Goal: Information Seeking & Learning: Learn about a topic

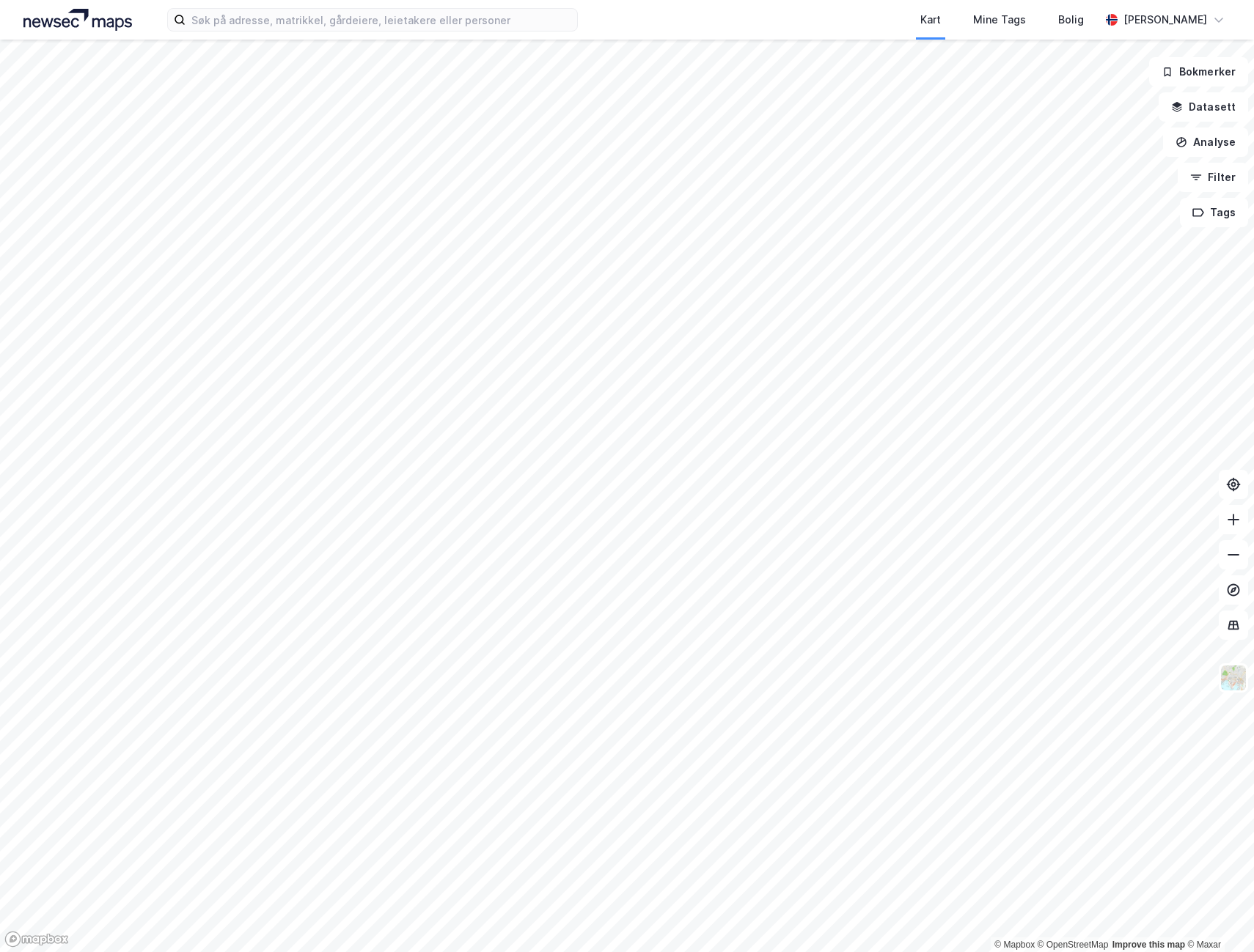
click at [256, 952] on html "Kart Mine Tags Bolig [PERSON_NAME] © Mapbox © OpenStreetMap Improve this map © …" at bounding box center [627, 476] width 1254 height 952
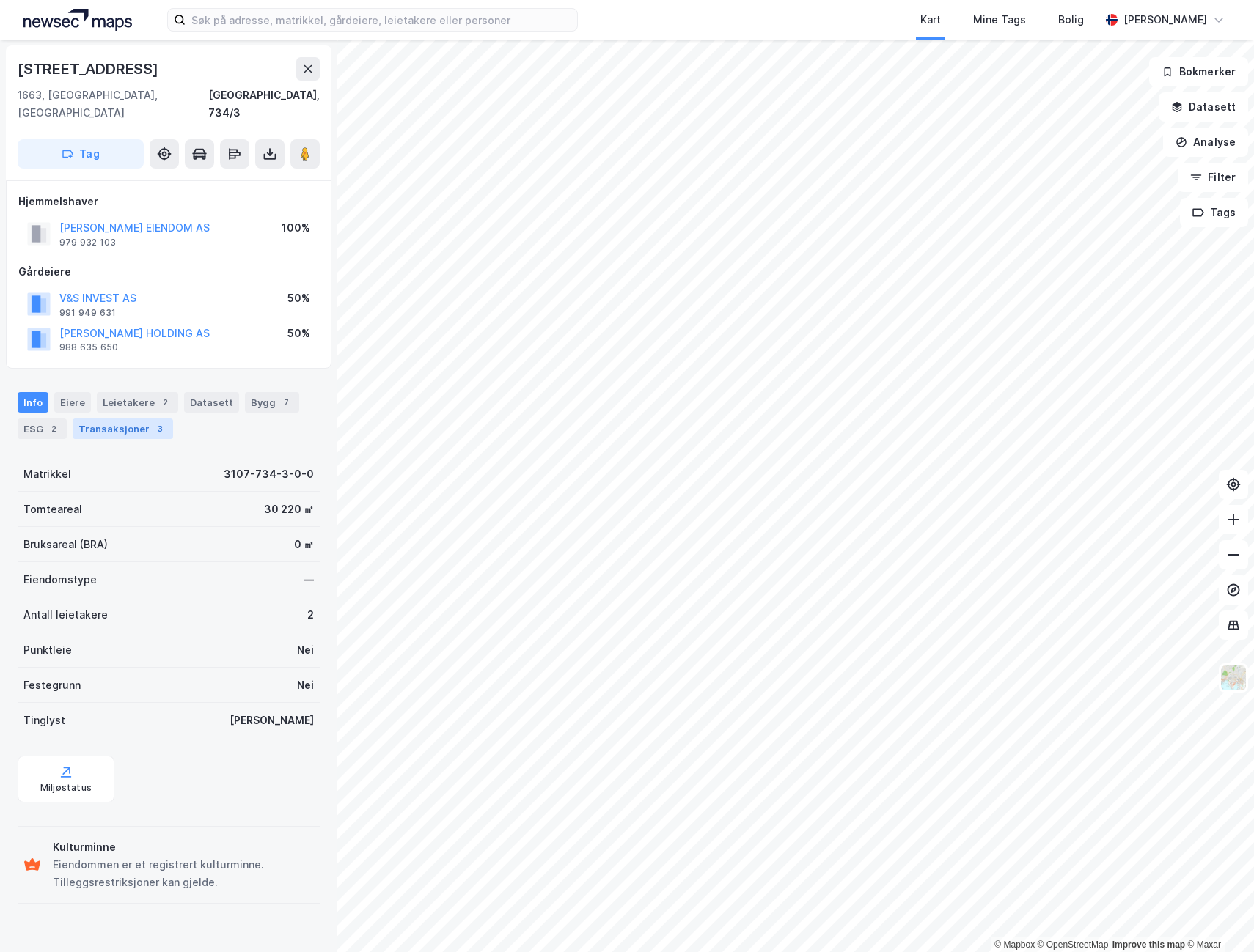
click at [105, 418] on div "Transaksjoner 3" at bounding box center [123, 428] width 101 height 21
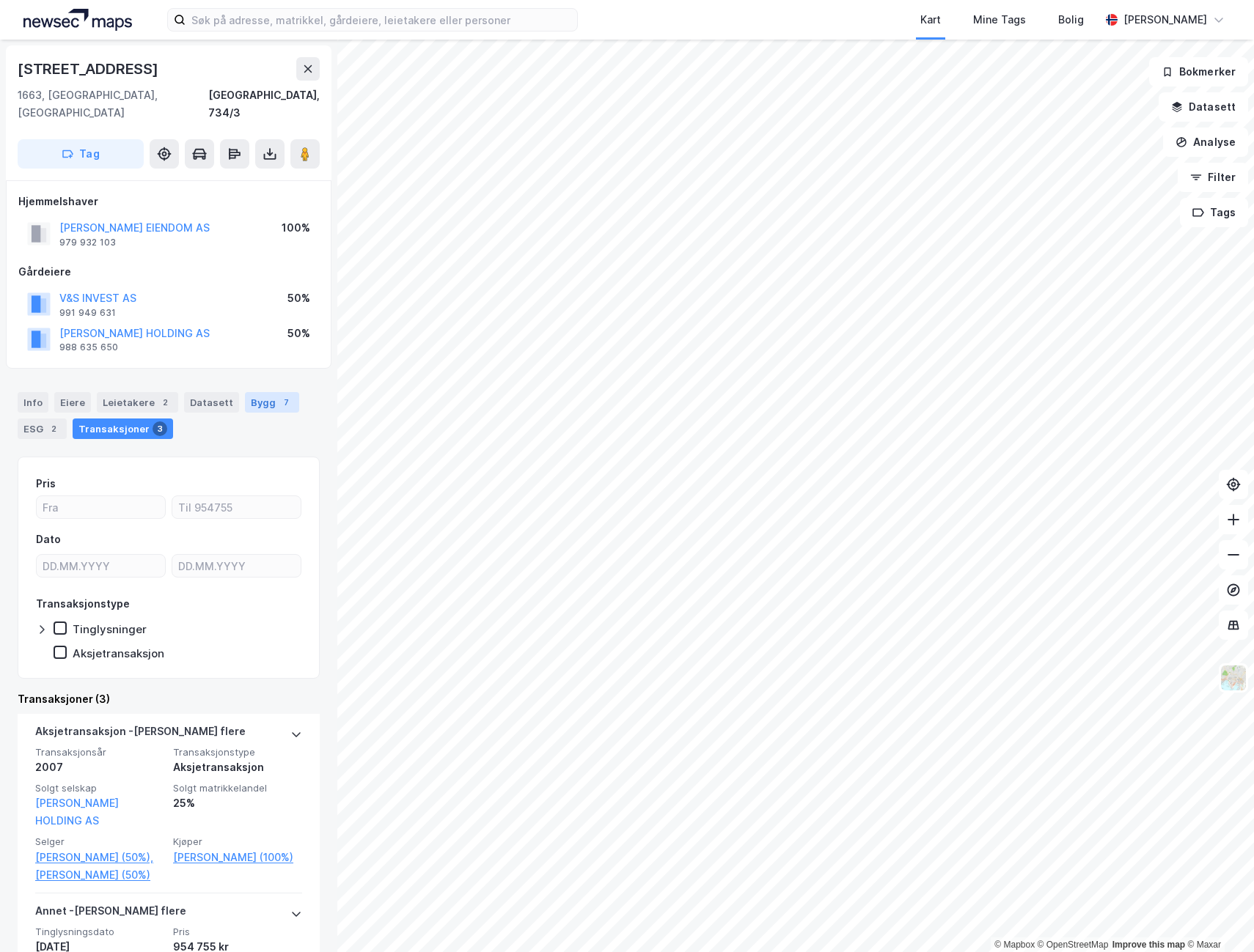
click at [249, 393] on div "Bygg 7" at bounding box center [271, 402] width 54 height 21
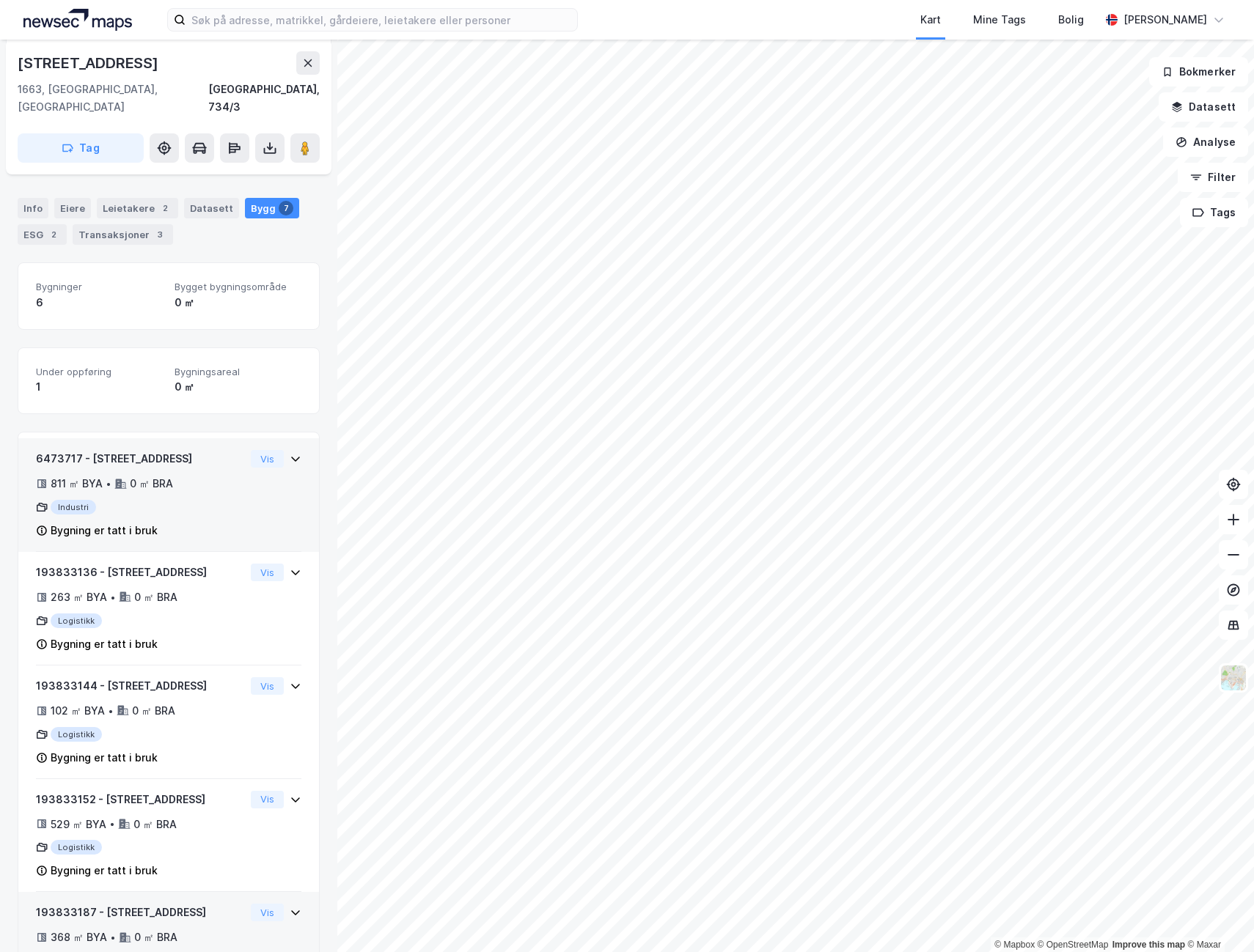
scroll to position [176, 0]
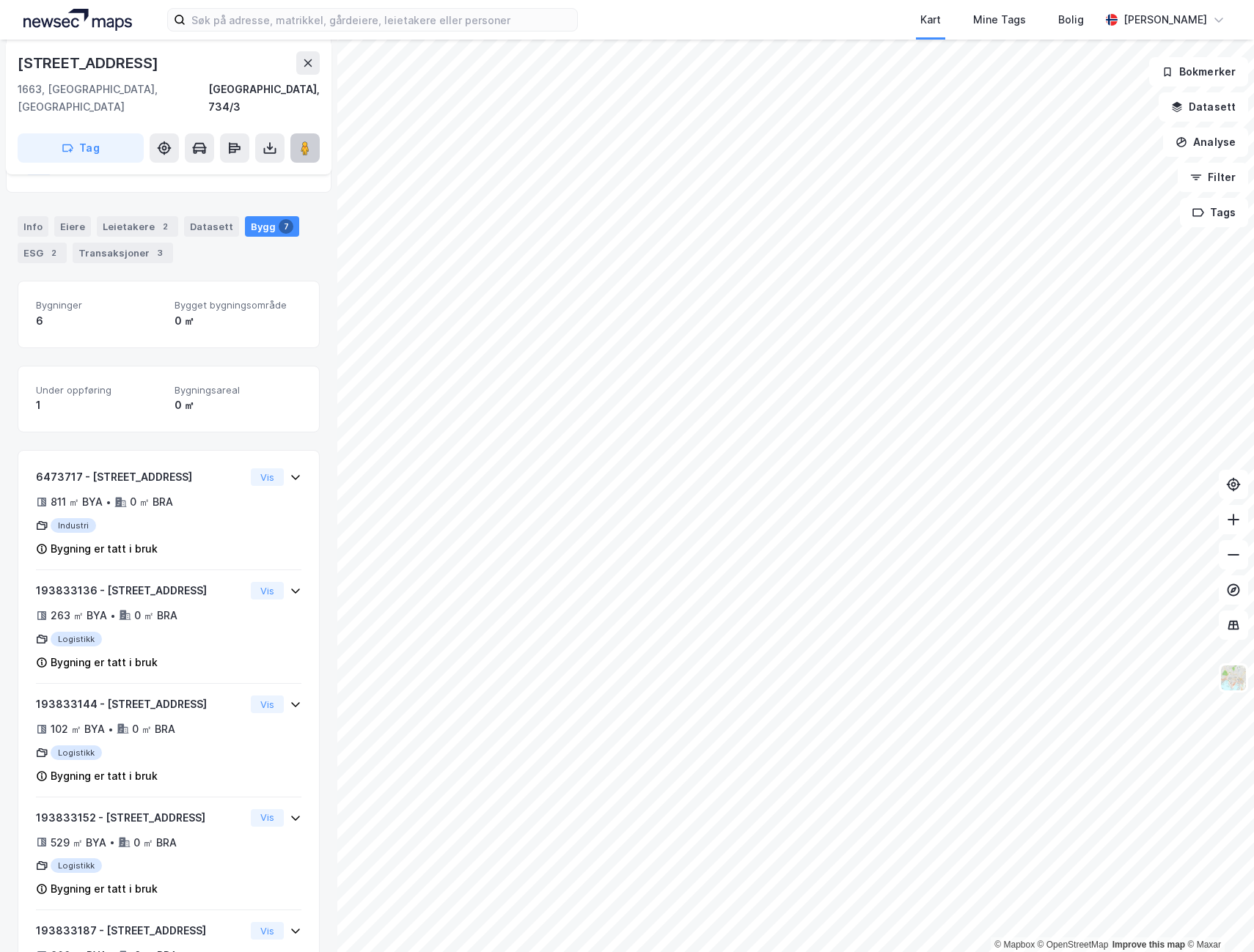
click at [297, 133] on button at bounding box center [305, 148] width 29 height 29
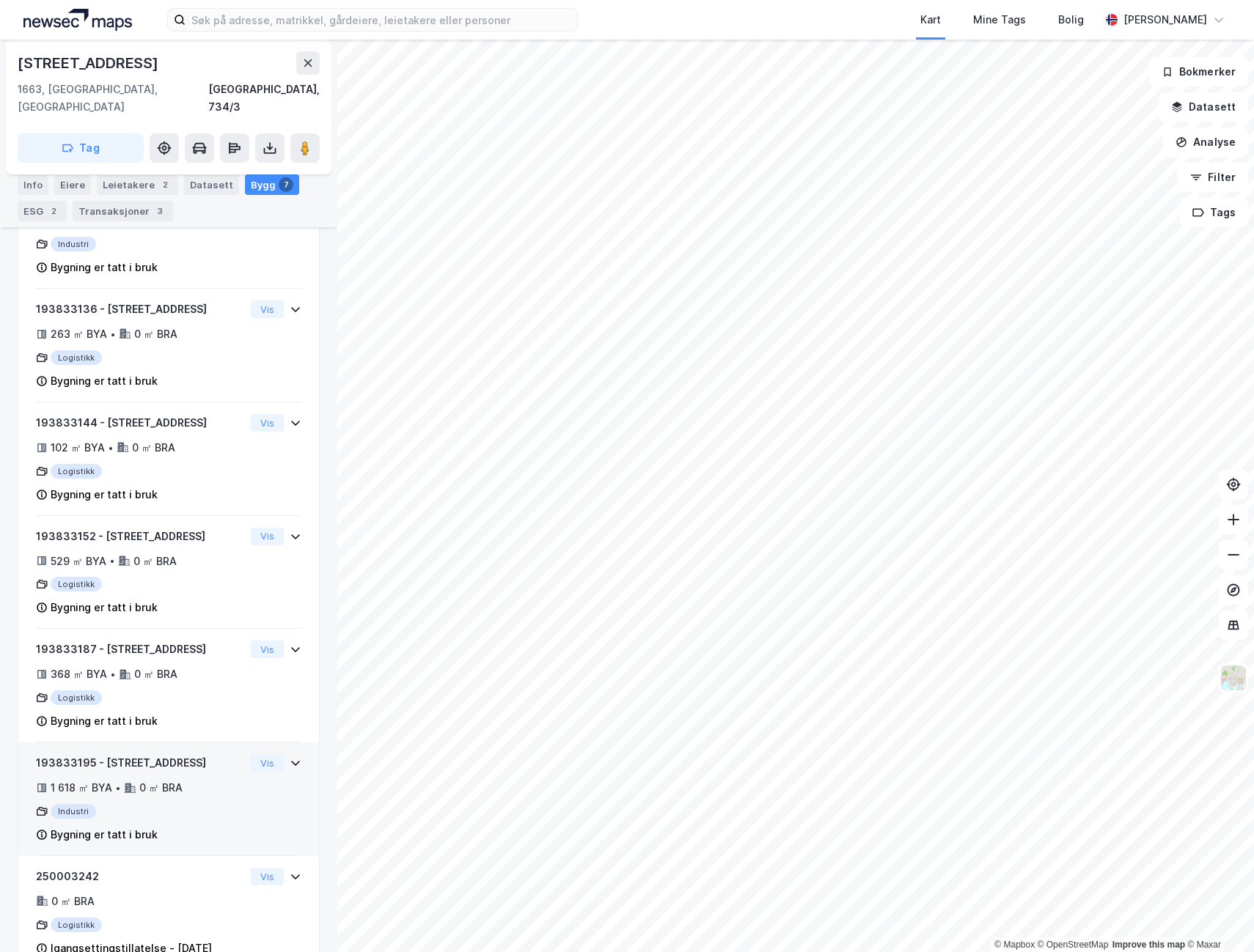
scroll to position [481, 0]
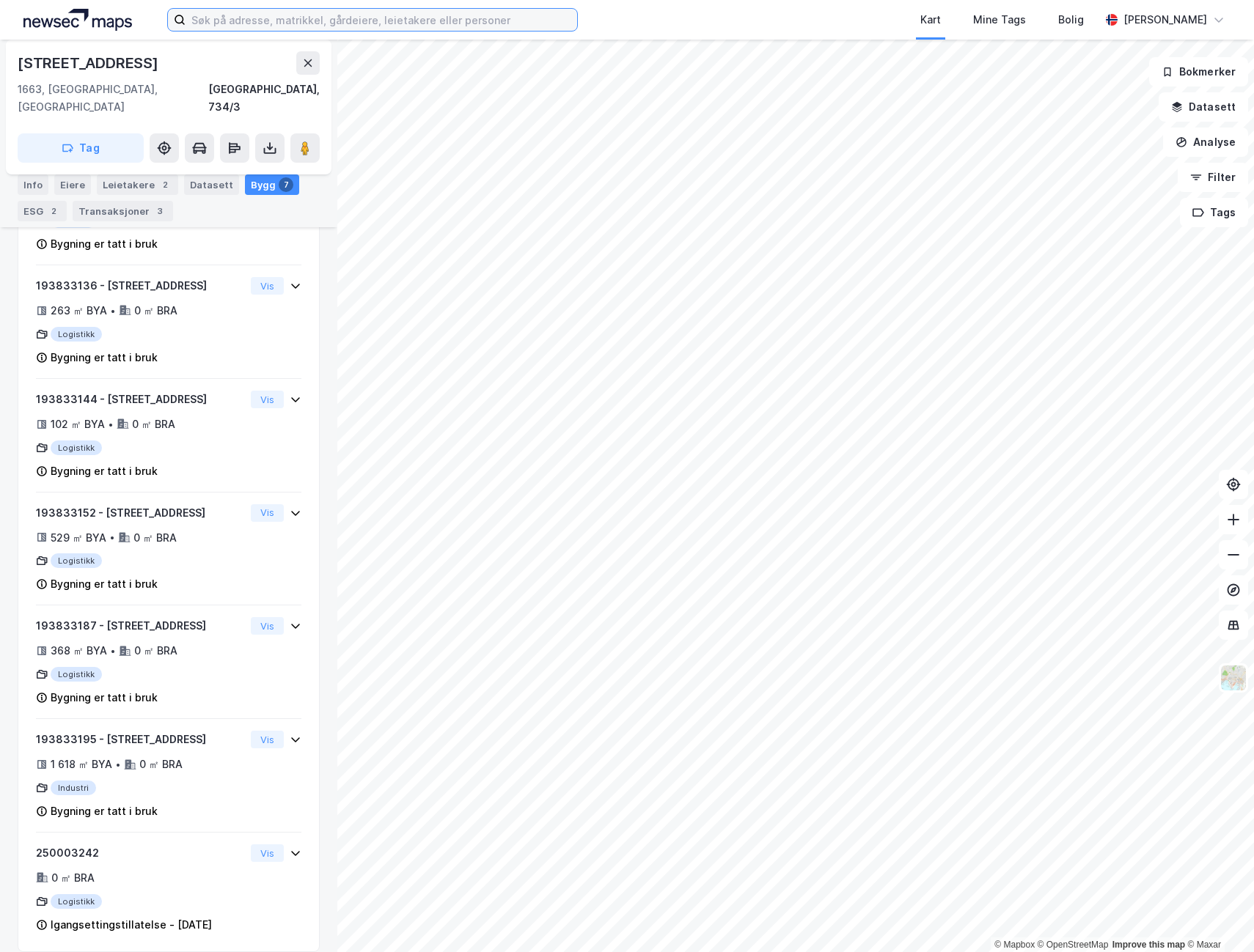
click at [251, 19] on input at bounding box center [381, 20] width 392 height 22
